Goal: Task Accomplishment & Management: Complete application form

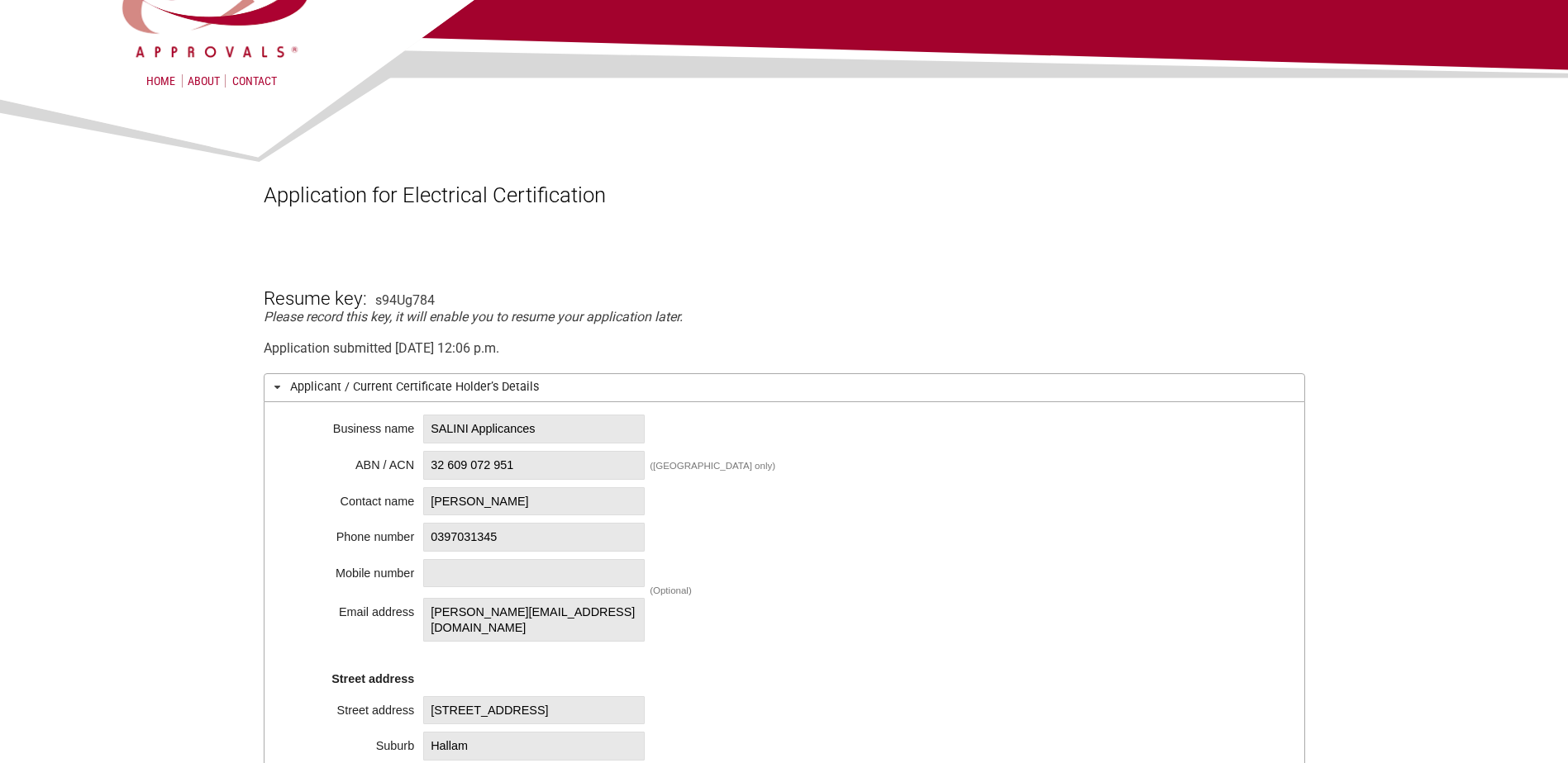
scroll to position [248, 0]
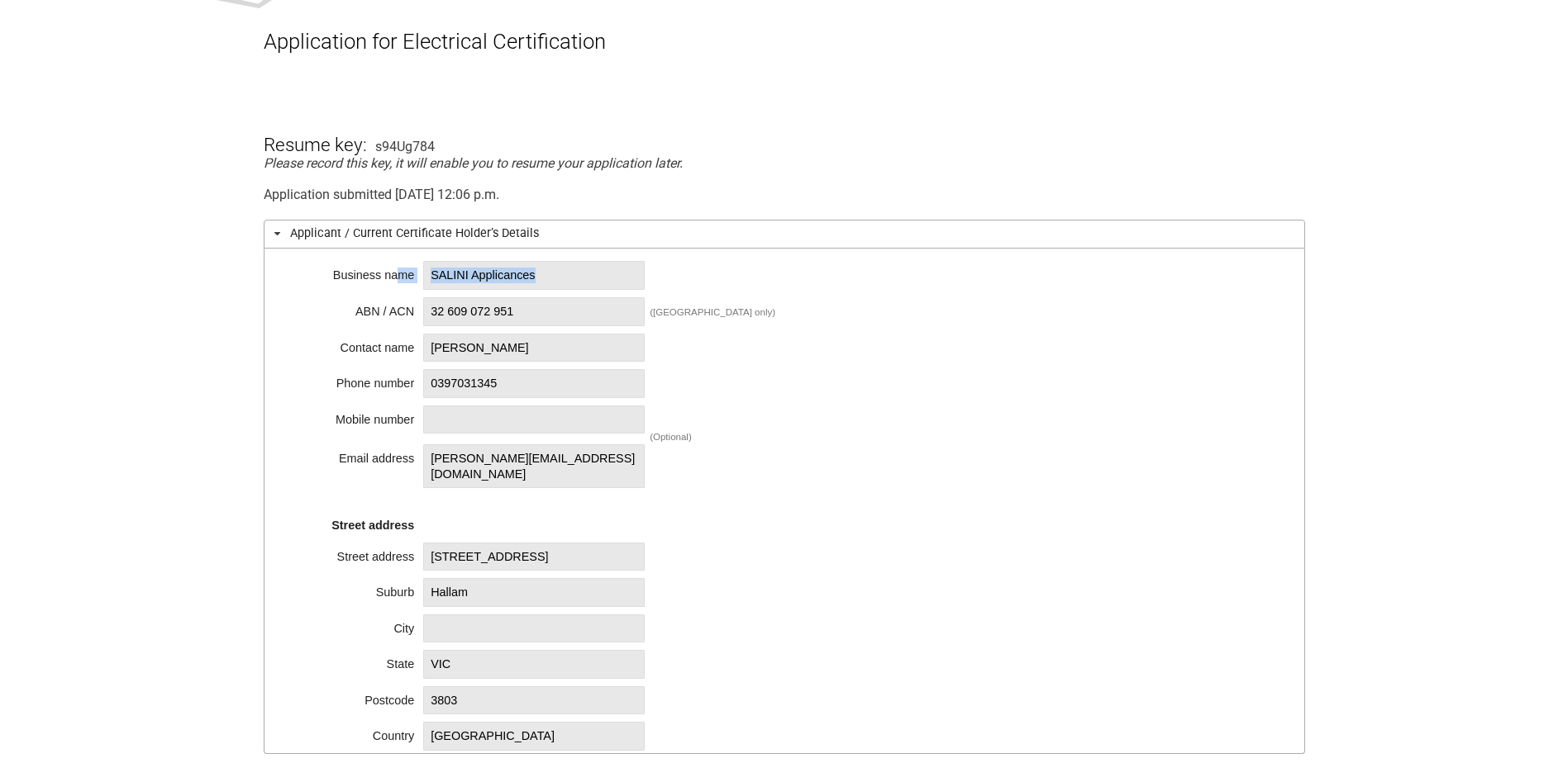
drag, startPoint x: 546, startPoint y: 272, endPoint x: 396, endPoint y: 276, distance: 150.1
click at [396, 276] on div "Business name SALINI Applicances ABN / ACN 32 609 072 951 ([GEOGRAPHIC_DATA] on…" at bounding box center [785, 502] width 1042 height 506
click at [507, 274] on span "SALINI Applicances" at bounding box center [533, 275] width 221 height 29
drag, startPoint x: 542, startPoint y: 279, endPoint x: 432, endPoint y: 273, distance: 110.2
click at [432, 273] on span "SALINI Applicances" at bounding box center [533, 275] width 221 height 29
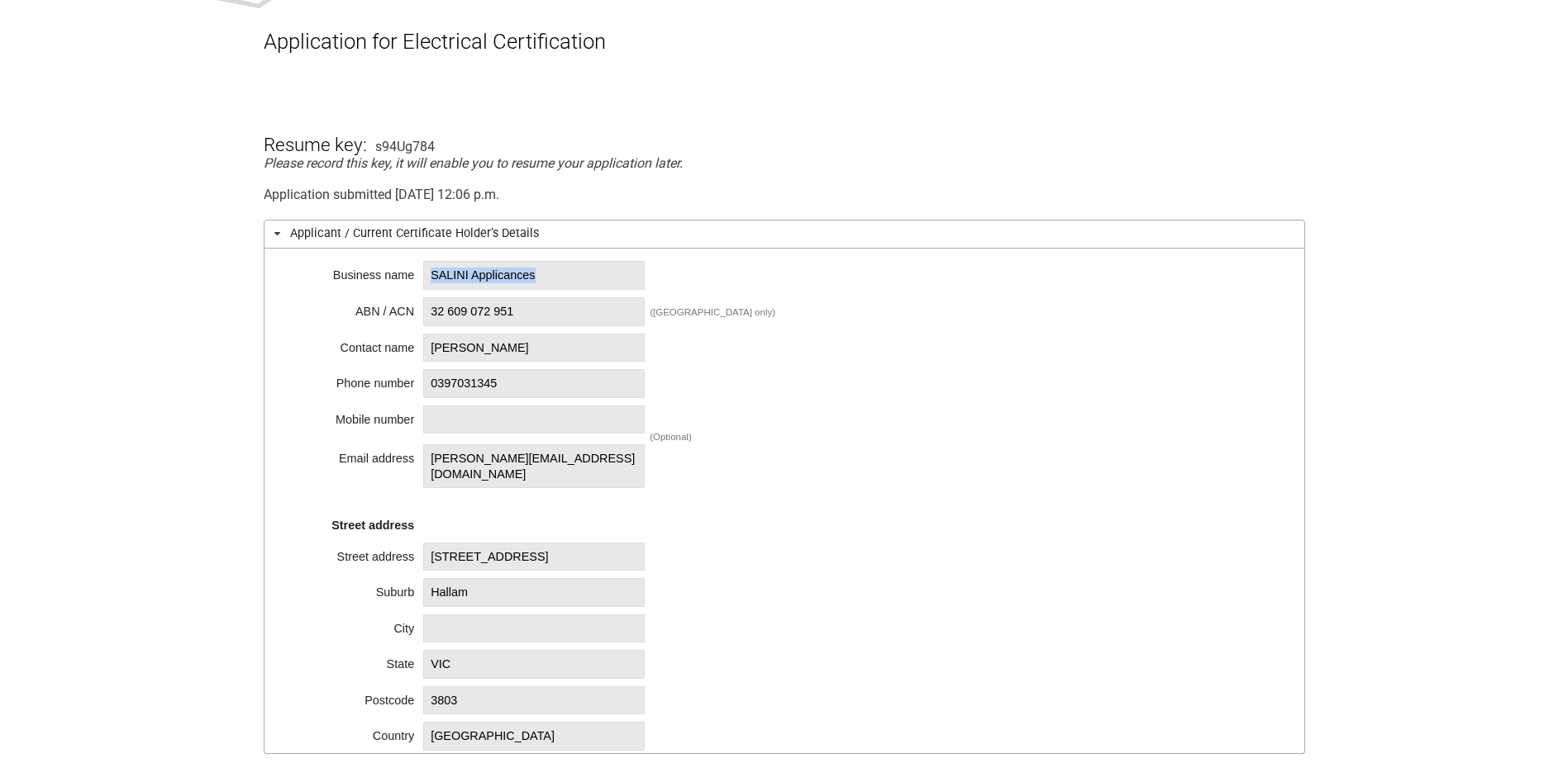
copy span "SALINI Applicances"
drag, startPoint x: 525, startPoint y: 315, endPoint x: 430, endPoint y: 316, distance: 95.0
click at [430, 316] on span "32 609 072 951" at bounding box center [533, 312] width 221 height 29
copy span "32 609 072 951"
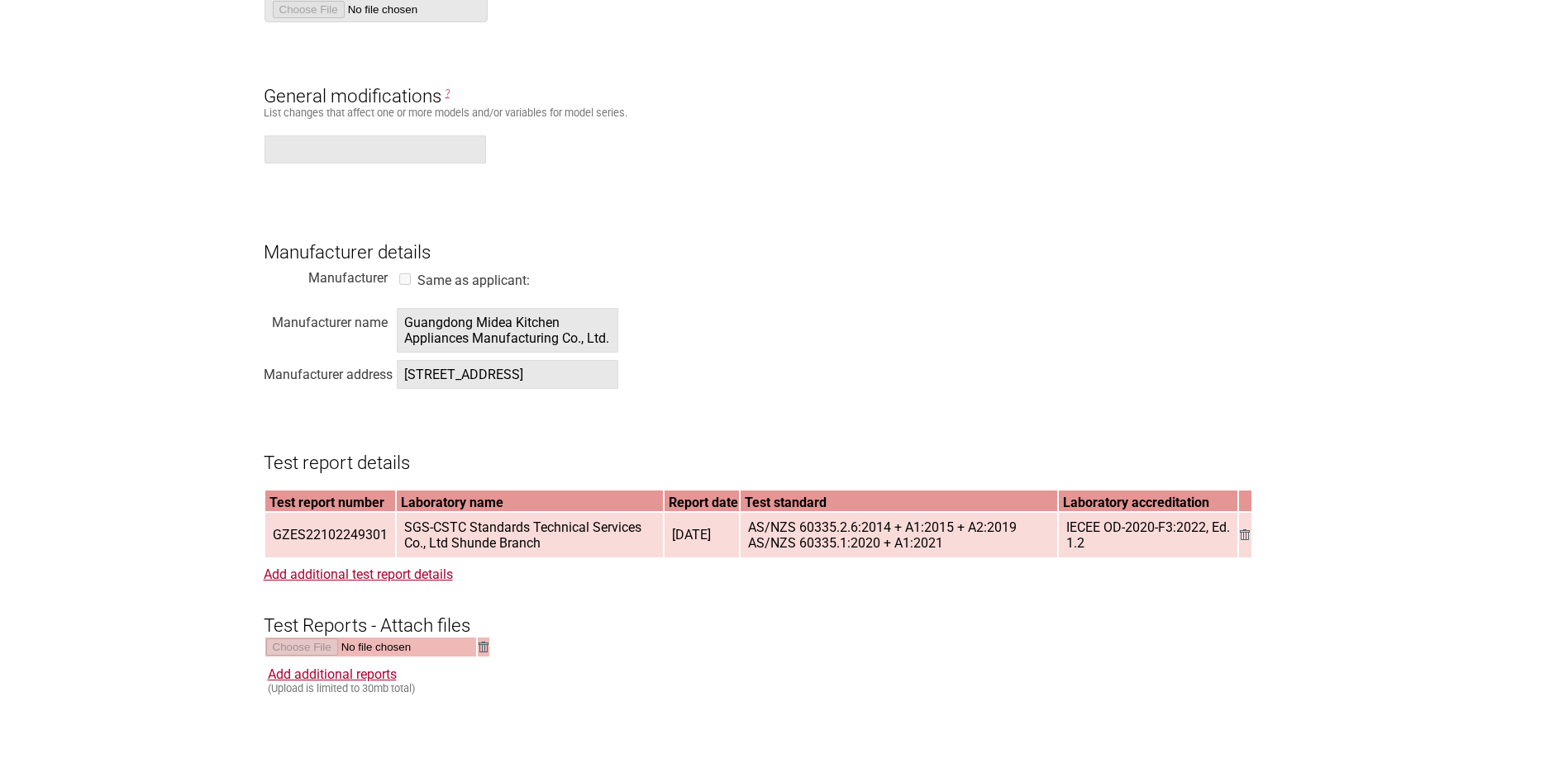
scroll to position [1735, 0]
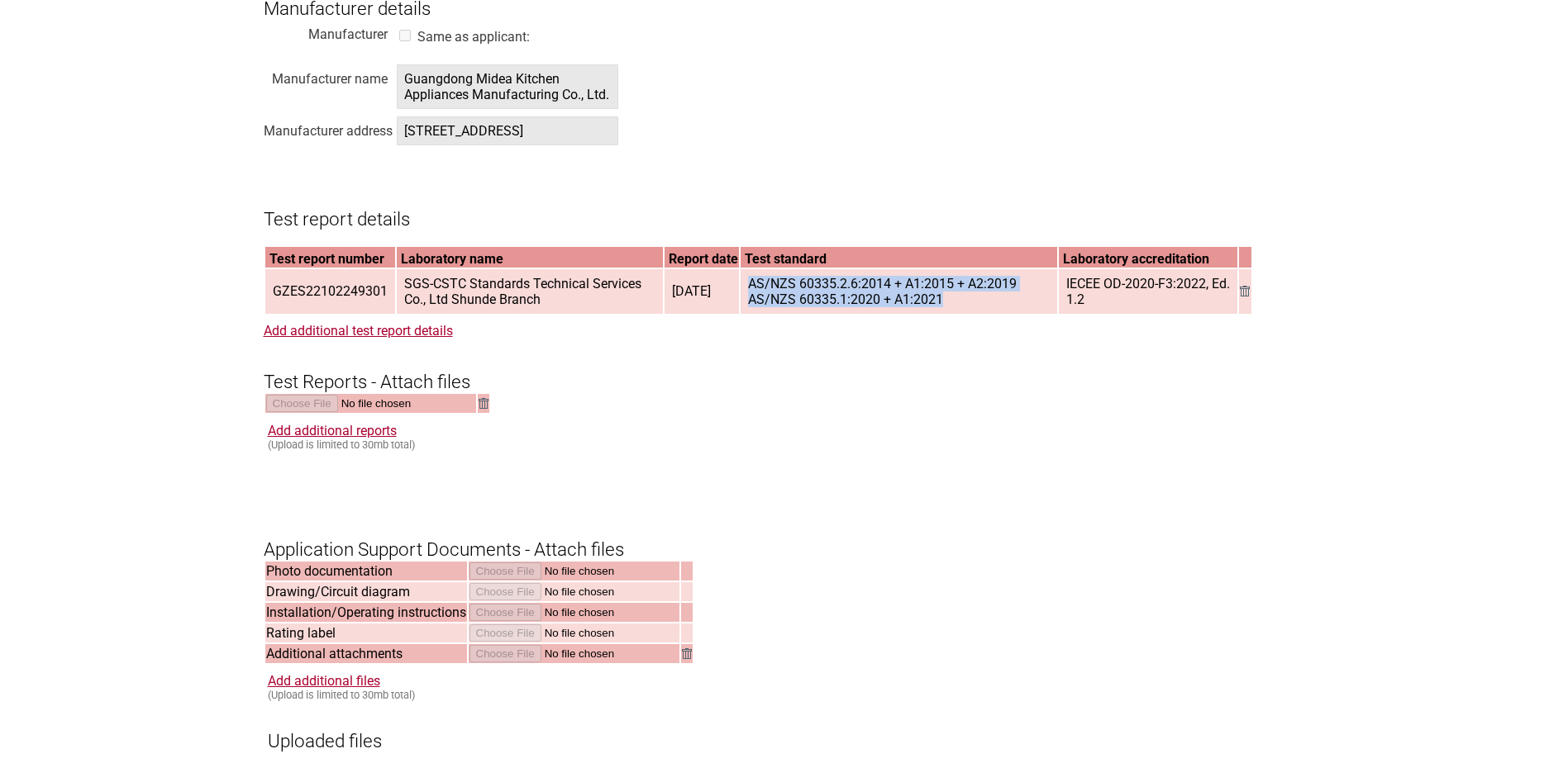
drag, startPoint x: 752, startPoint y: 307, endPoint x: 962, endPoint y: 329, distance: 211.1
click at [962, 313] on span "AS/NZS 60335.2.6:2014 + A1:2015 + A2:2019 AS/NZS 60335.1:2020 + A1:2021" at bounding box center [898, 292] width 315 height 43
copy span "AS/NZS 60335.2.6:2014 + A1:2015 + A2:2019 AS/NZS 60335.1:2020 + A1:2021"
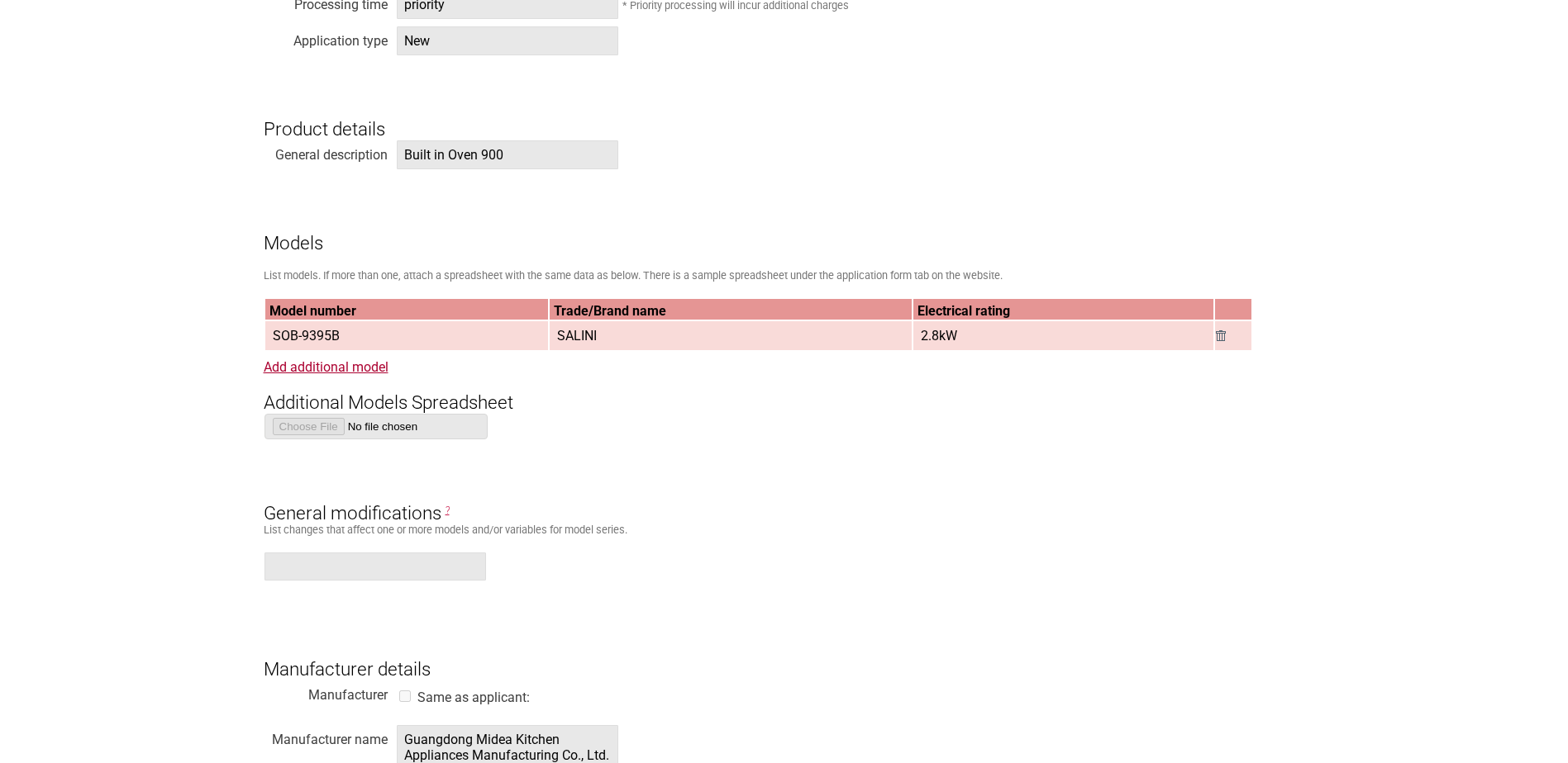
scroll to position [413, 0]
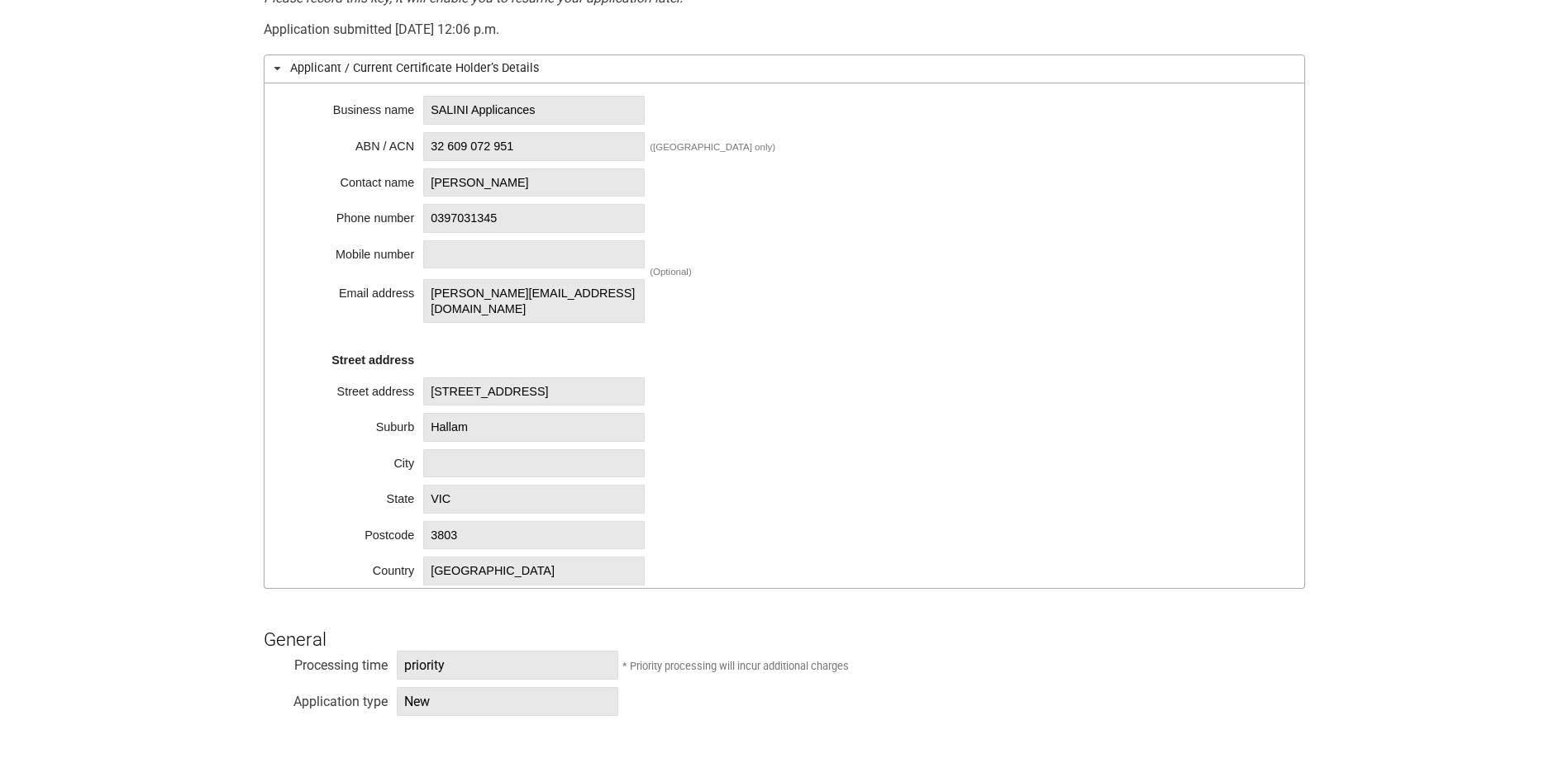
click at [939, 226] on div "Business name SALINI Applicances ABN / ACN 32 609 072 951 ([GEOGRAPHIC_DATA] on…" at bounding box center [785, 336] width 1042 height 506
click at [876, 394] on div "Business name SALINI Applicances ABN / ACN 32 609 072 951 ([GEOGRAPHIC_DATA] on…" at bounding box center [785, 336] width 1042 height 506
